Goal: Transaction & Acquisition: Purchase product/service

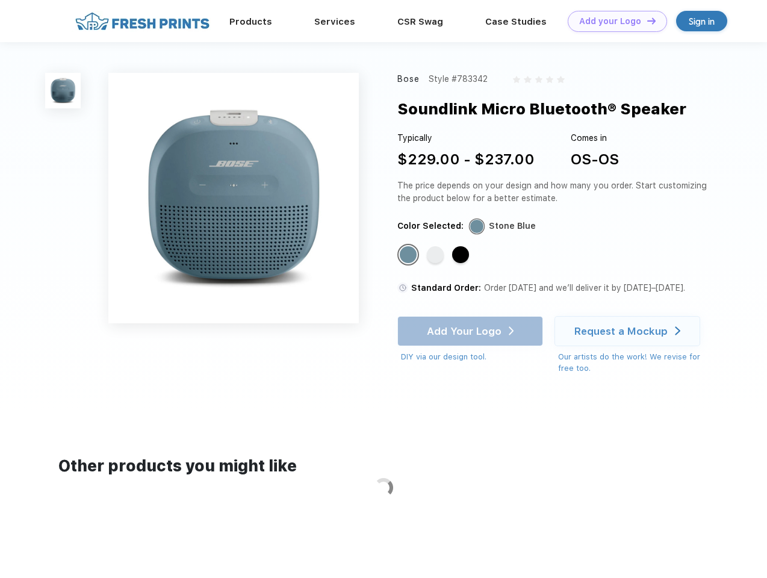
click at [613, 21] on link "Add your Logo Design Tool" at bounding box center [617, 21] width 99 height 21
click at [0, 0] on div "Design Tool" at bounding box center [0, 0] width 0 height 0
click at [646, 20] on link "Add your Logo Design Tool" at bounding box center [617, 21] width 99 height 21
click at [63, 90] on img at bounding box center [63, 91] width 36 height 36
click at [409, 255] on div "Standard Color" at bounding box center [408, 254] width 17 height 17
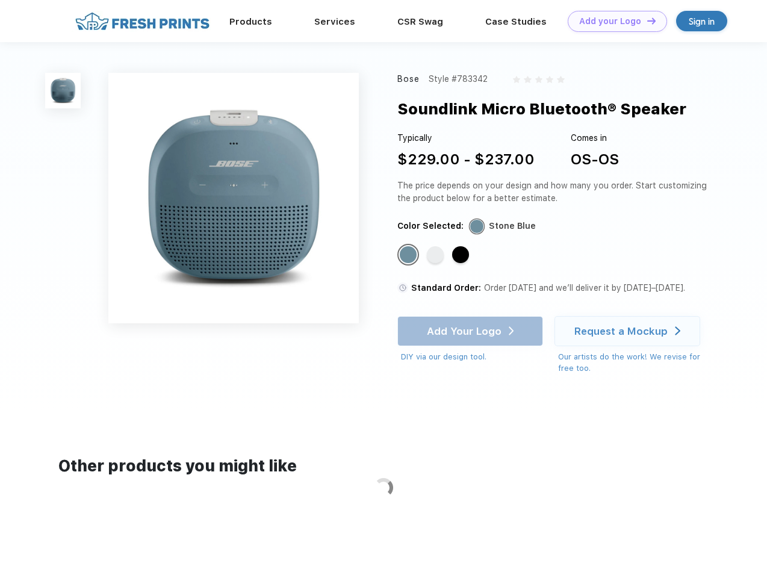
click at [436, 255] on div "Standard Color" at bounding box center [435, 254] width 17 height 17
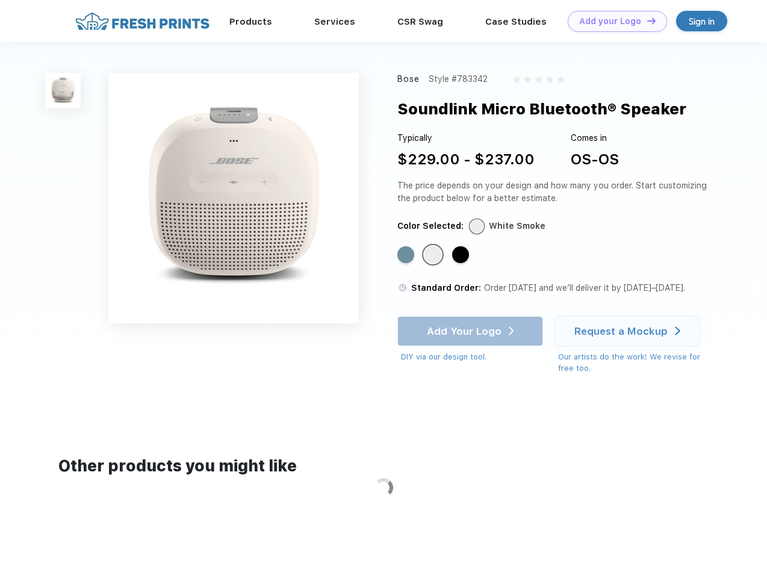
click at [462, 255] on div "Standard Color" at bounding box center [460, 254] width 17 height 17
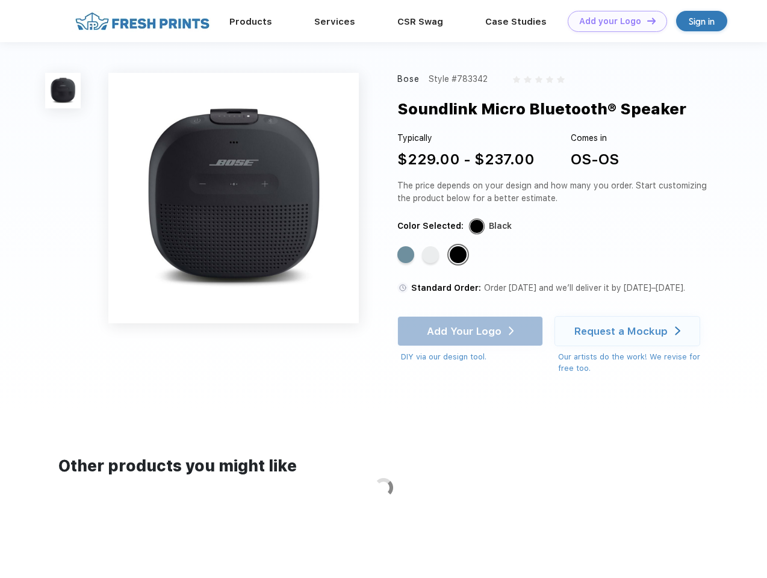
click at [471, 331] on div "Add Your Logo DIY via our design tool. Ah shoot! This product isn't up in our d…" at bounding box center [470, 339] width 146 height 47
click at [629, 331] on div "Request a Mockup" at bounding box center [620, 331] width 93 height 12
